Goal: Information Seeking & Learning: Learn about a topic

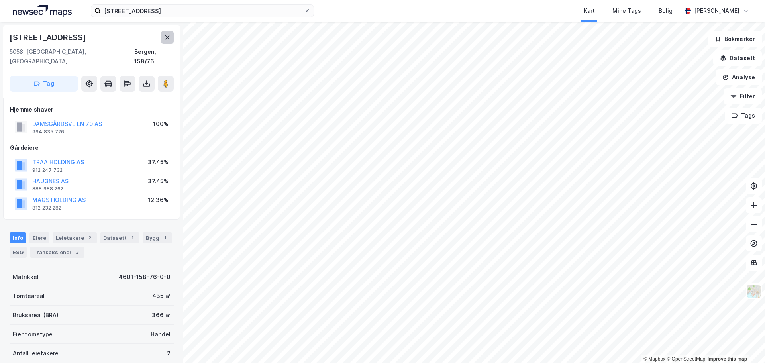
click at [170, 41] on button at bounding box center [167, 37] width 13 height 13
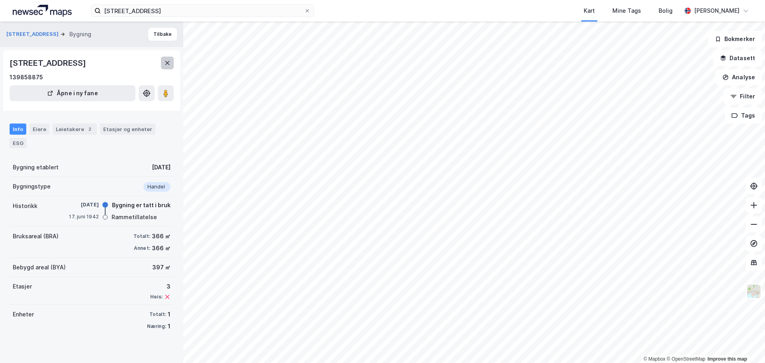
click at [166, 58] on button at bounding box center [167, 63] width 13 height 13
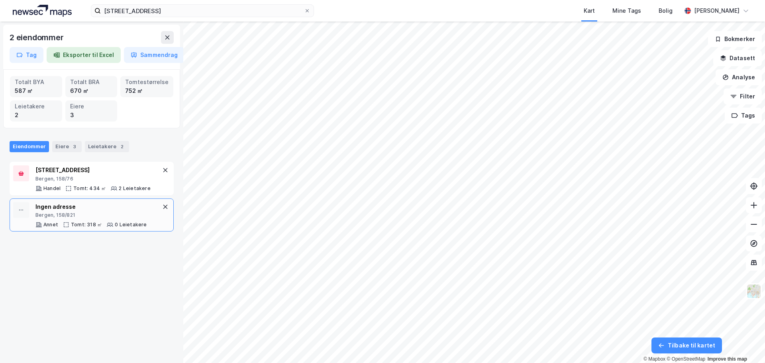
click at [102, 214] on div "Bergen, 158/821" at bounding box center [91, 215] width 112 height 6
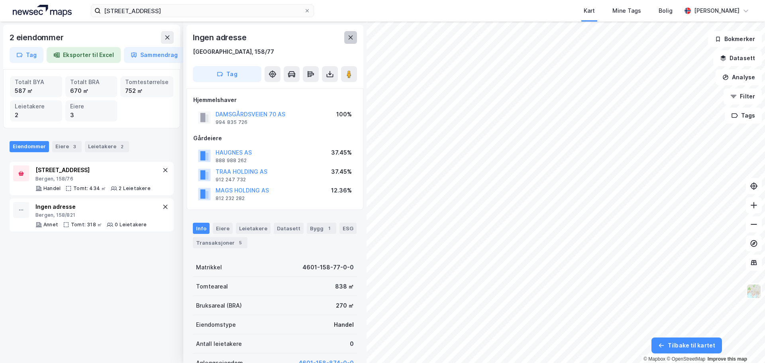
click at [352, 40] on icon at bounding box center [350, 37] width 6 height 6
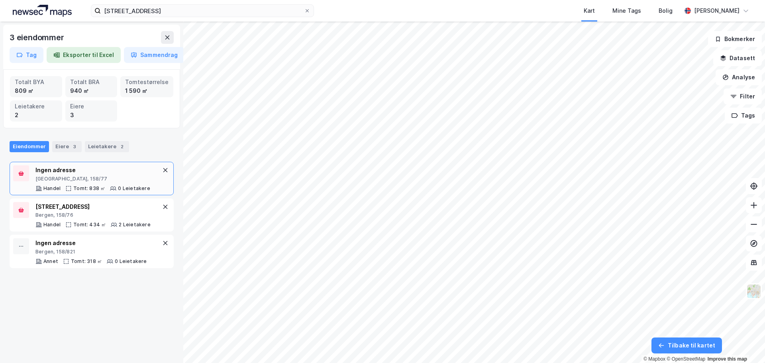
click at [86, 178] on div "[GEOGRAPHIC_DATA], 158/77" at bounding box center [92, 179] width 115 height 6
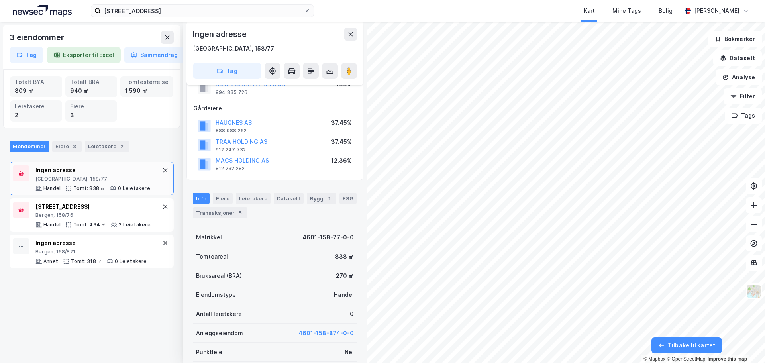
scroll to position [8, 0]
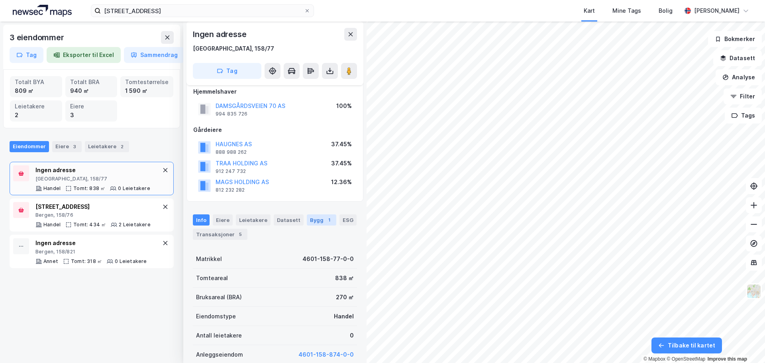
click at [316, 219] on div "Bygg 1" at bounding box center [321, 219] width 29 height 11
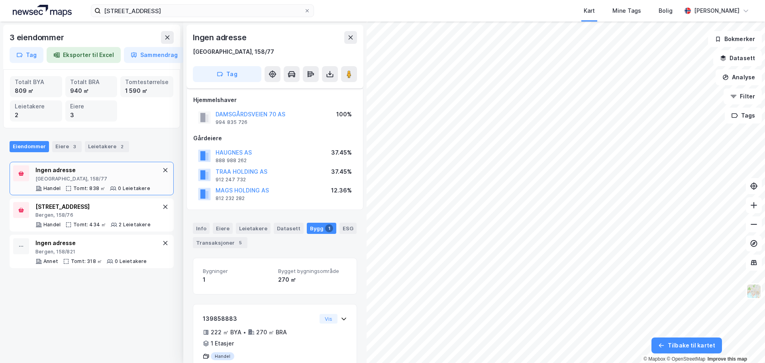
scroll to position [30, 0]
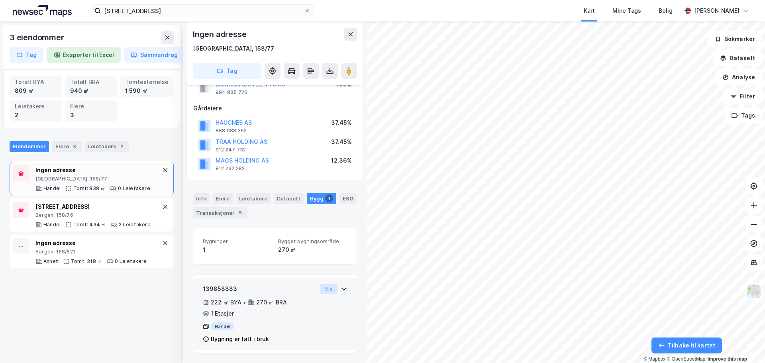
click at [319, 292] on button "Vis" at bounding box center [328, 289] width 18 height 10
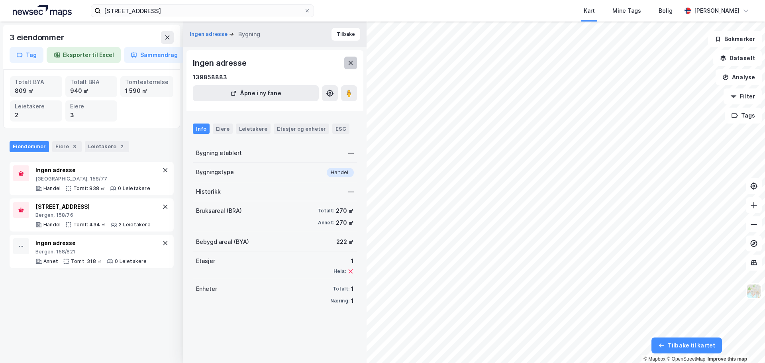
click at [351, 65] on icon at bounding box center [350, 63] width 6 height 6
